Goal: Task Accomplishment & Management: Use online tool/utility

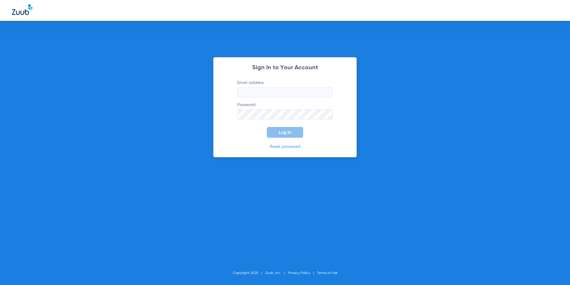
type input "[EMAIL_ADDRESS][DOMAIN_NAME]"
click at [288, 129] on button "Log In" at bounding box center [285, 132] width 36 height 11
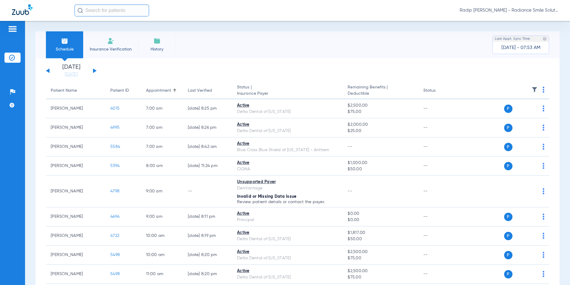
click at [92, 70] on div "Saturday 06-07-2025 Sunday 06-08-2025 Monday 06-09-2025 Tuesday 06-10-2025 Wedn…" at bounding box center [71, 70] width 51 height 13
click at [94, 70] on button at bounding box center [95, 70] width 4 height 4
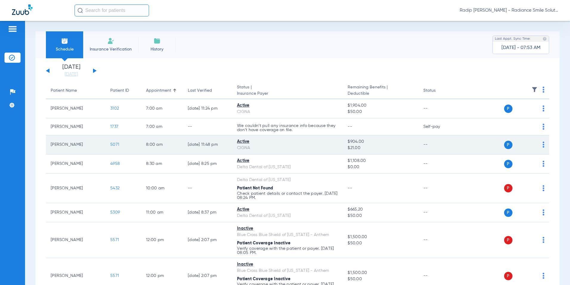
scroll to position [30, 0]
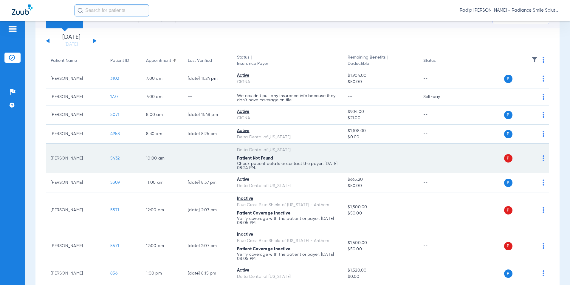
click at [112, 158] on span "5432" at bounding box center [114, 158] width 9 height 4
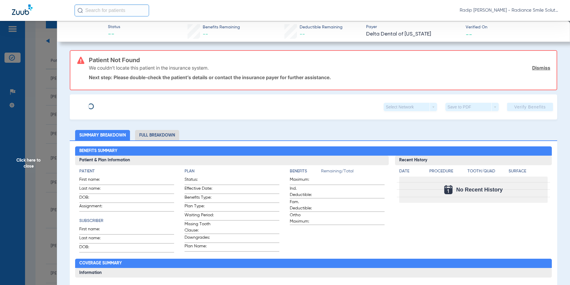
type input "Jeong-Hoon"
type input "Song"
type input "07/13/1977"
type input "08000054880772"
type input "12026"
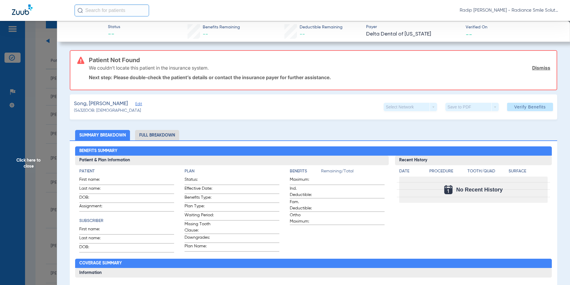
click at [135, 105] on span "Edit" at bounding box center [137, 105] width 5 height 6
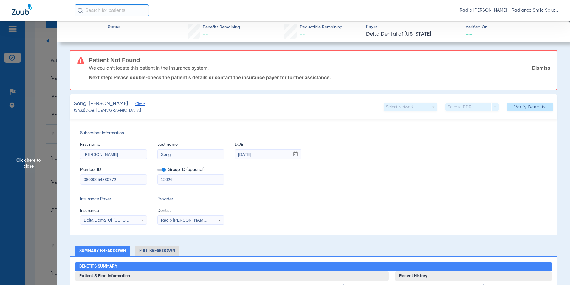
drag, startPoint x: 119, startPoint y: 179, endPoint x: 70, endPoint y: 178, distance: 48.3
click at [70, 178] on div "Subscriber Information First name Jeong-Hoon Last name Song DOB mm / dd / yyyy …" at bounding box center [314, 176] width 488 height 115
click at [519, 109] on span "Verify Benefits" at bounding box center [530, 106] width 32 height 5
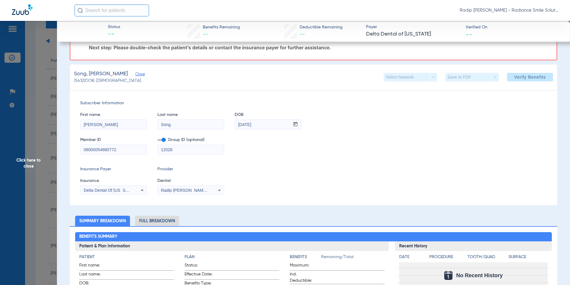
click at [114, 122] on input "Jeong-Hoon" at bounding box center [114, 125] width 66 height 10
type input "Jeong"
click at [514, 77] on span "Verify Benefits" at bounding box center [530, 77] width 32 height 5
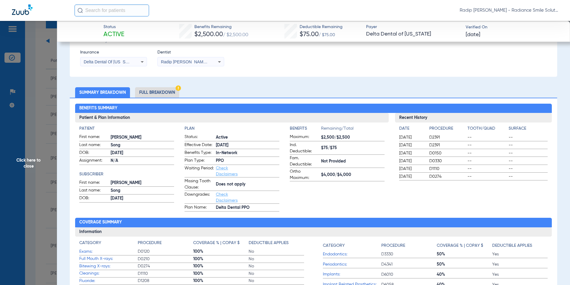
scroll to position [119, 0]
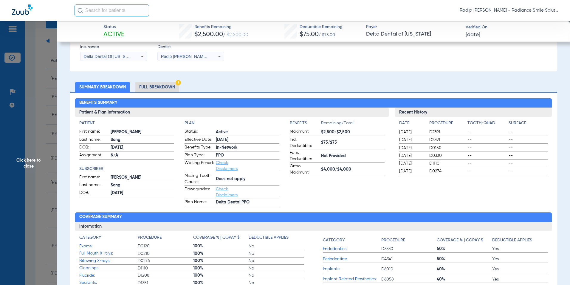
click at [42, 155] on span "Click here to close" at bounding box center [28, 163] width 57 height 285
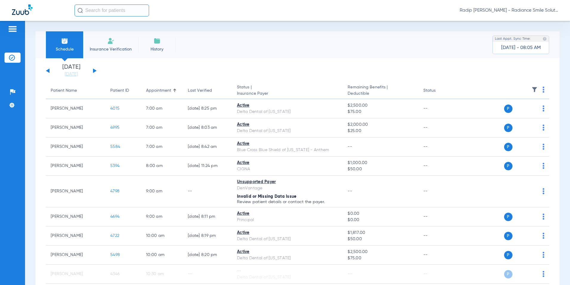
click at [95, 70] on button at bounding box center [95, 70] width 4 height 4
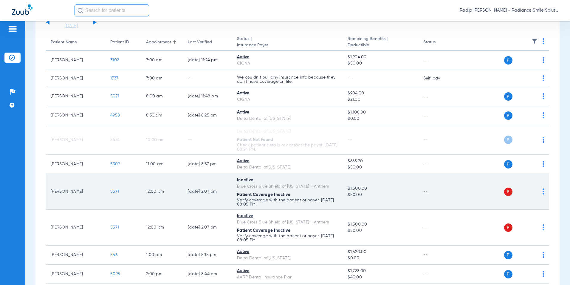
scroll to position [34, 0]
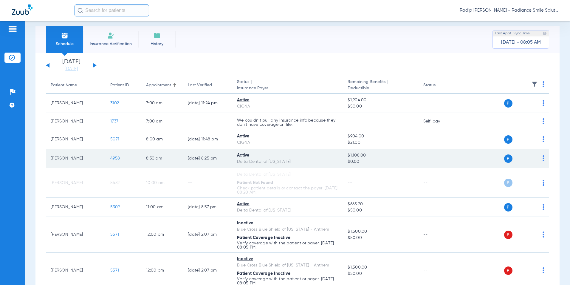
scroll to position [4, 0]
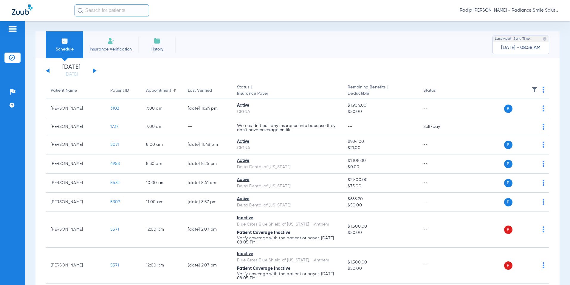
scroll to position [30, 0]
